Goal: Task Accomplishment & Management: Use online tool/utility

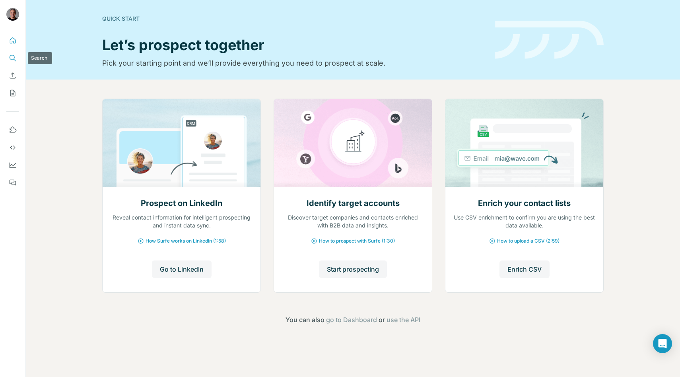
click at [17, 63] on button "Search" at bounding box center [12, 58] width 13 height 14
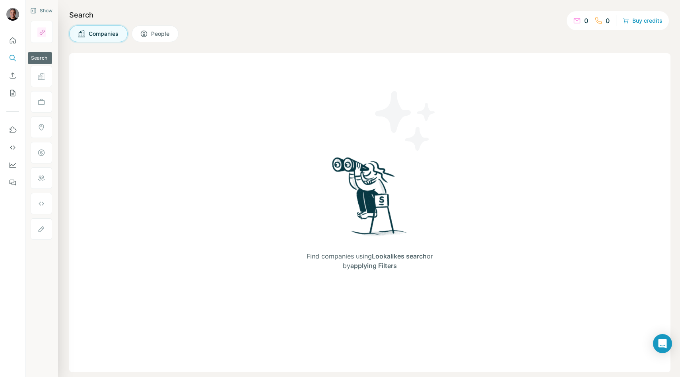
click at [15, 55] on icon "Search" at bounding box center [13, 58] width 8 height 8
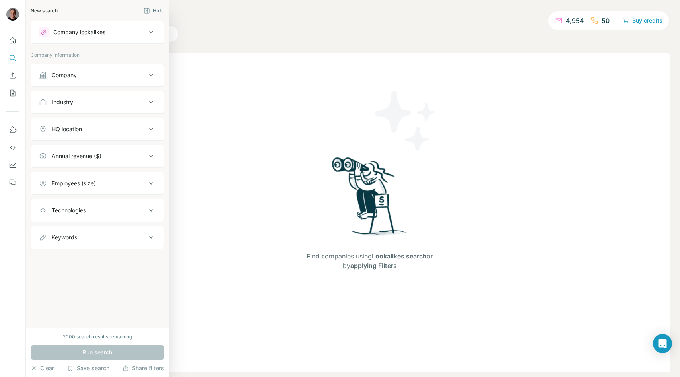
click at [37, 27] on button "Company lookalikes" at bounding box center [97, 32] width 133 height 19
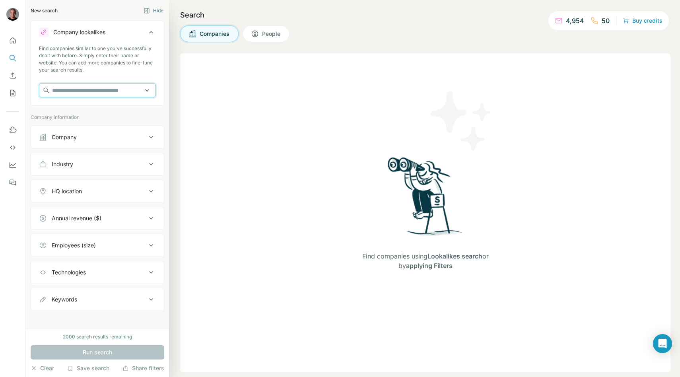
click at [70, 84] on input "text" at bounding box center [97, 90] width 117 height 14
paste input "**********"
type input "**********"
click at [64, 101] on div "Type to search" at bounding box center [97, 109] width 113 height 16
click at [61, 92] on input "text" at bounding box center [97, 90] width 117 height 14
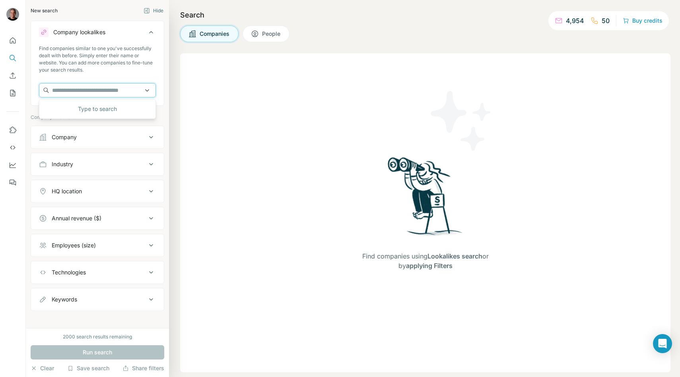
paste input "**********"
type input "**********"
click at [70, 112] on p "[DOMAIN_NAME]" at bounding box center [87, 115] width 50 height 7
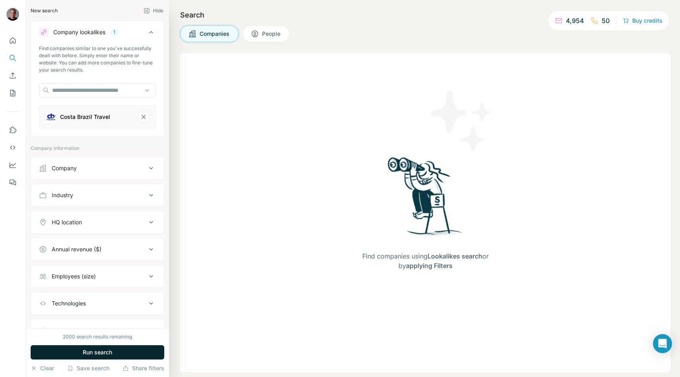
click at [88, 352] on span "Run search" at bounding box center [97, 353] width 29 height 8
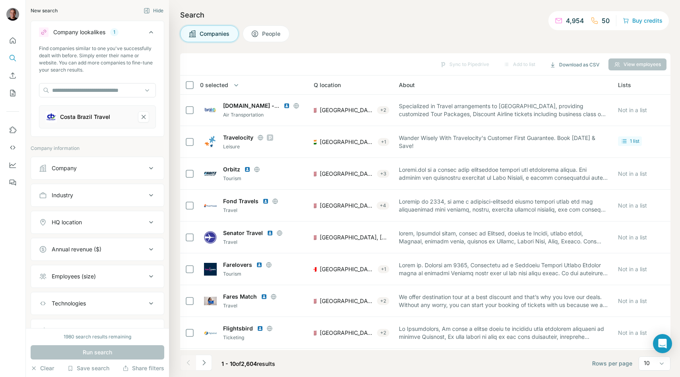
scroll to position [36, 0]
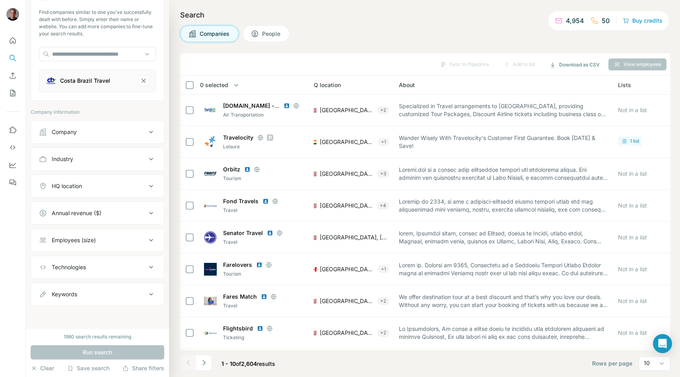
click at [68, 302] on button "Keywords" at bounding box center [97, 294] width 133 height 19
click at [68, 311] on input "text" at bounding box center [89, 314] width 101 height 14
type input "******"
click at [59, 312] on input "text" at bounding box center [89, 314] width 101 height 14
type input "*****"
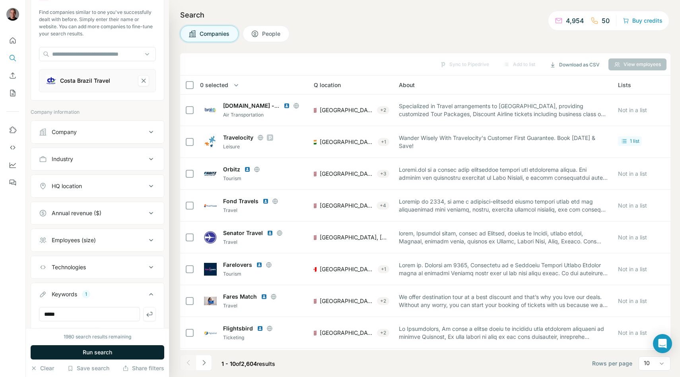
click at [74, 356] on button "Run search" at bounding box center [98, 352] width 134 height 14
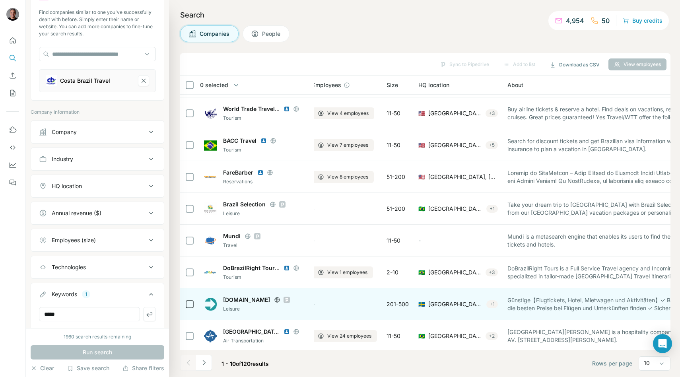
scroll to position [61, 0]
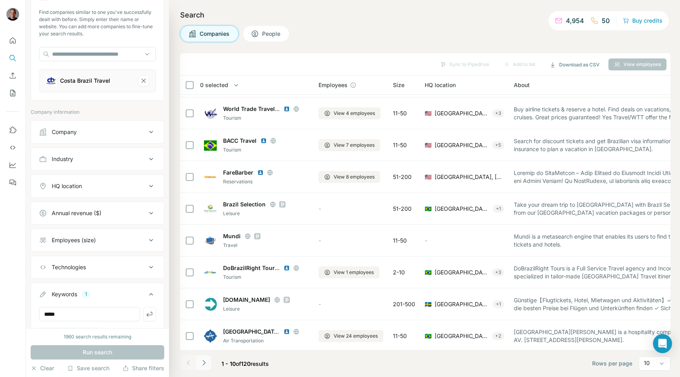
click at [211, 365] on button "Navigate to next page" at bounding box center [204, 363] width 16 height 16
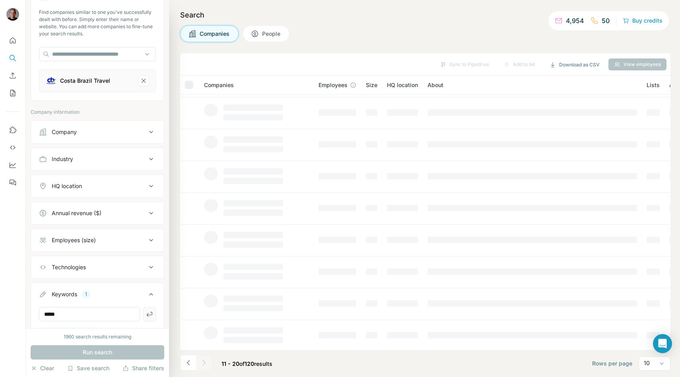
click at [150, 315] on icon "button" at bounding box center [150, 314] width 8 height 8
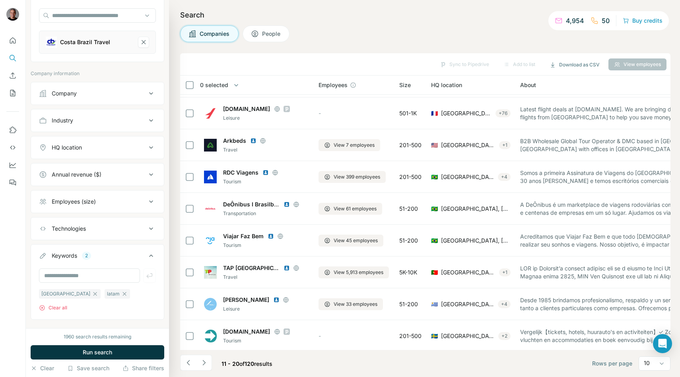
scroll to position [75, 0]
click at [128, 355] on button "Run search" at bounding box center [98, 352] width 134 height 14
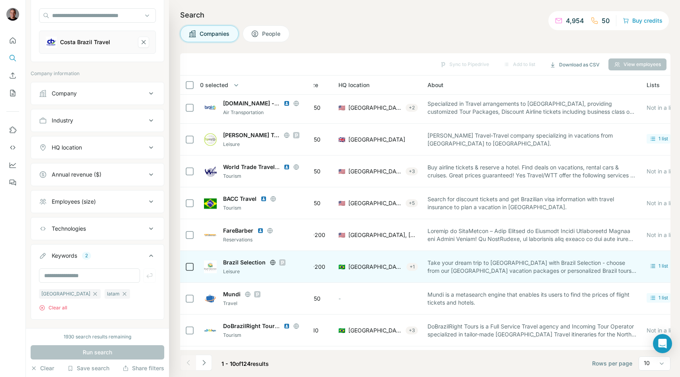
scroll to position [0, 84]
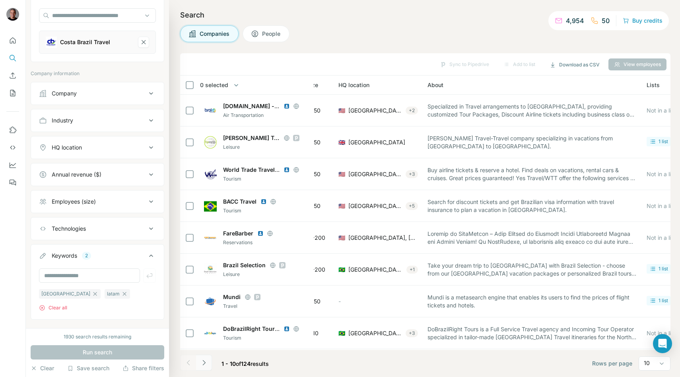
click at [209, 359] on button "Navigate to next page" at bounding box center [204, 363] width 16 height 16
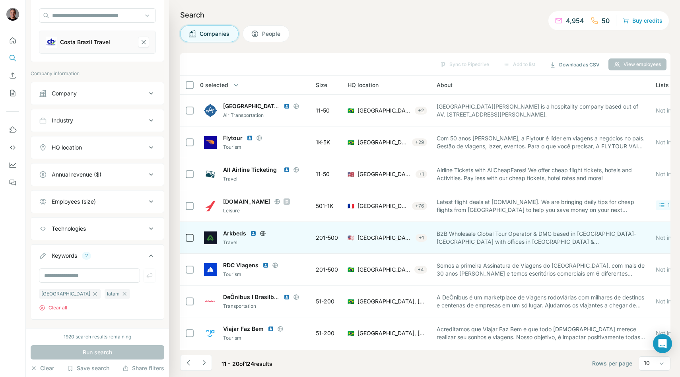
scroll to position [63, 84]
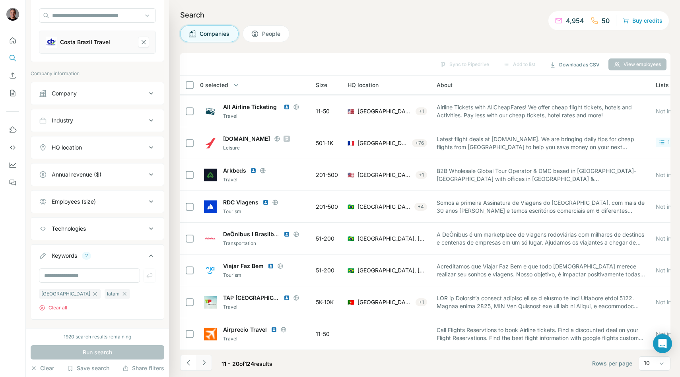
click at [208, 361] on button "Navigate to next page" at bounding box center [204, 363] width 16 height 16
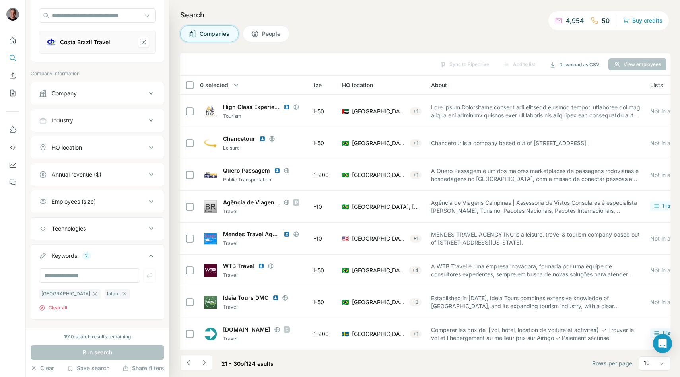
click at [153, 148] on icon at bounding box center [151, 148] width 10 height 10
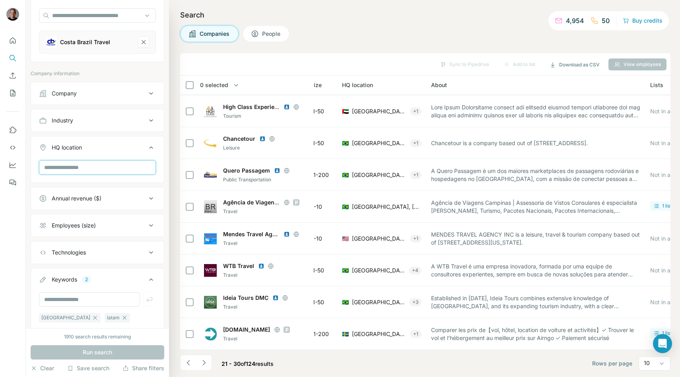
click at [118, 172] on input "text" at bounding box center [97, 167] width 117 height 14
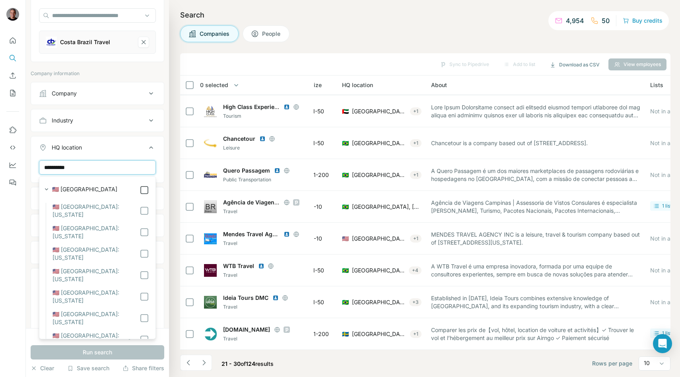
type input "**********"
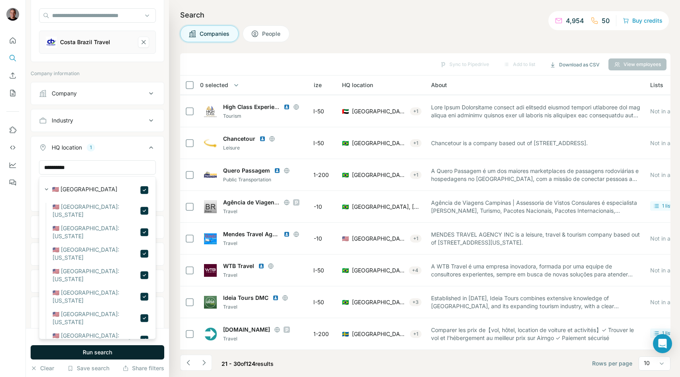
click at [133, 351] on button "Run search" at bounding box center [98, 352] width 134 height 14
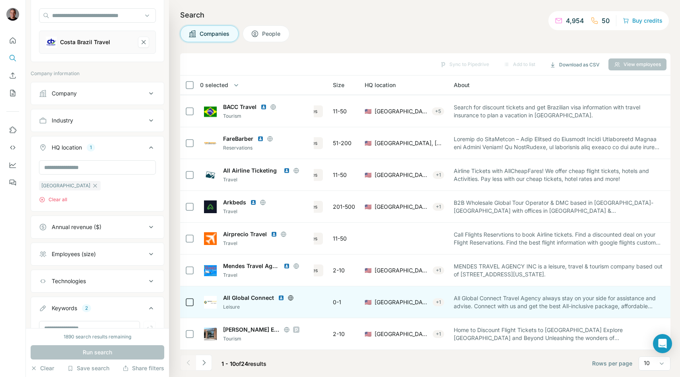
scroll to position [63, 0]
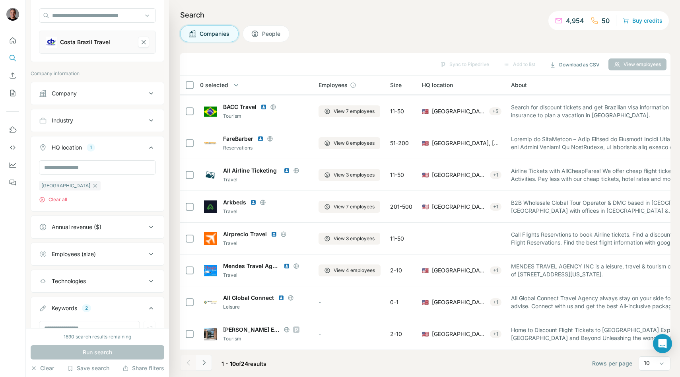
click at [204, 364] on icon "Navigate to next page" at bounding box center [204, 363] width 8 height 8
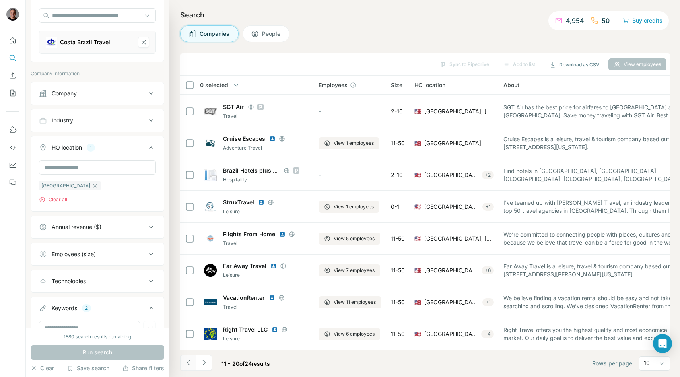
click at [190, 366] on icon "Navigate to previous page" at bounding box center [189, 363] width 8 height 8
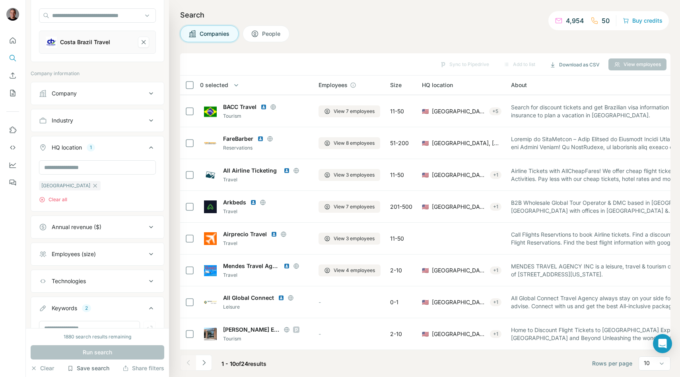
click at [84, 366] on button "Save search" at bounding box center [88, 368] width 42 height 8
click at [91, 342] on div "Save search" at bounding box center [112, 339] width 87 height 16
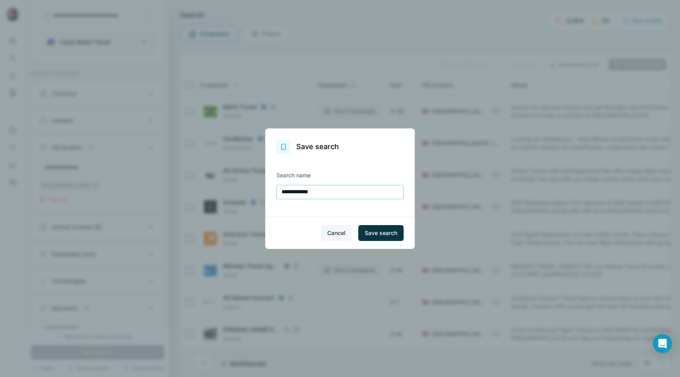
click at [337, 191] on input "**********" at bounding box center [340, 192] width 127 height 14
type input "**********"
click at [386, 236] on span "Save search" at bounding box center [381, 233] width 33 height 8
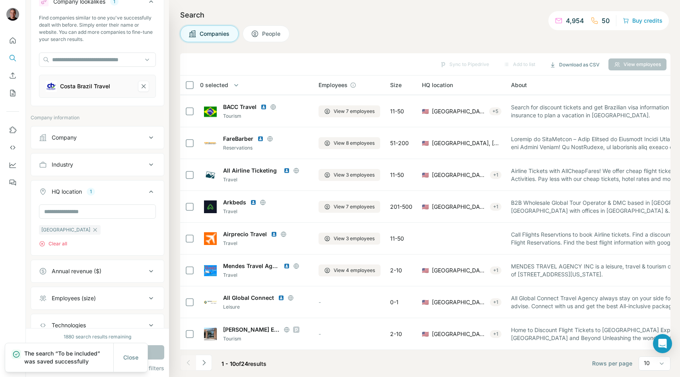
scroll to position [0, 0]
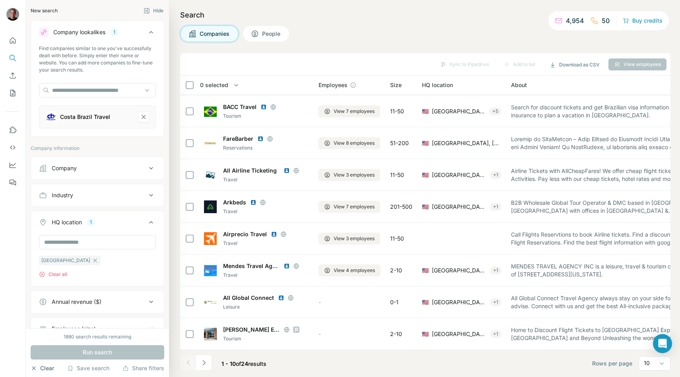
click at [45, 369] on button "Clear" at bounding box center [42, 368] width 23 height 8
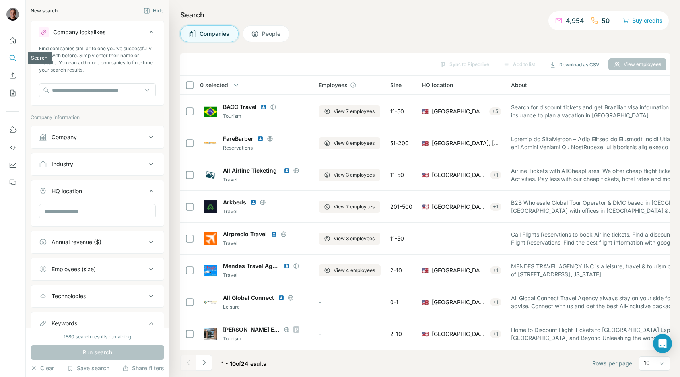
click at [12, 60] on icon "Search" at bounding box center [13, 58] width 8 height 8
click at [198, 18] on h4 "Search" at bounding box center [425, 15] width 491 height 11
click at [47, 368] on button "Clear" at bounding box center [42, 368] width 23 height 8
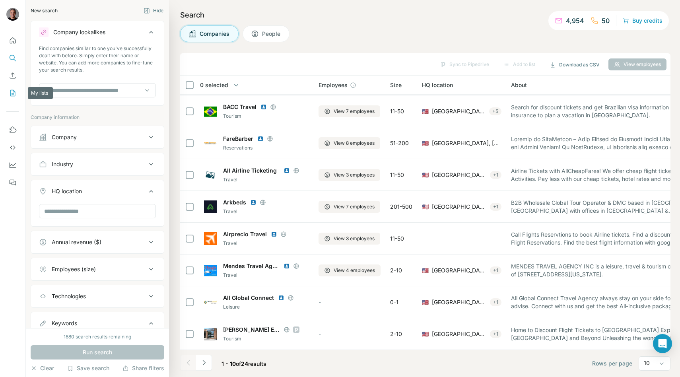
click at [13, 93] on icon "My lists" at bounding box center [13, 93] width 8 height 8
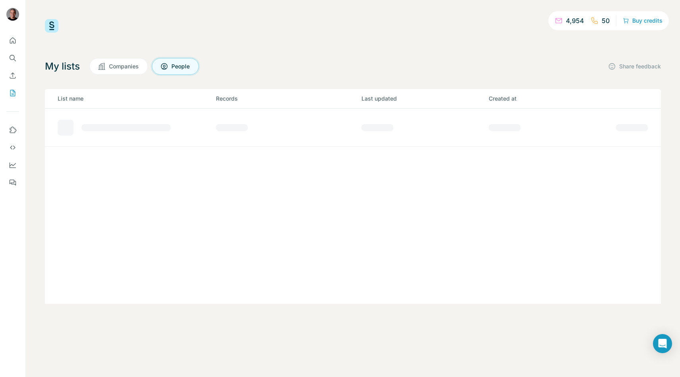
click at [107, 75] on div "My lists Companies People Share feedback List name Records Last updated Created…" at bounding box center [353, 181] width 616 height 246
click at [108, 71] on button "Companies" at bounding box center [119, 66] width 58 height 17
click at [11, 42] on icon "Quick start" at bounding box center [13, 41] width 8 height 8
